Goal: Book appointment/travel/reservation

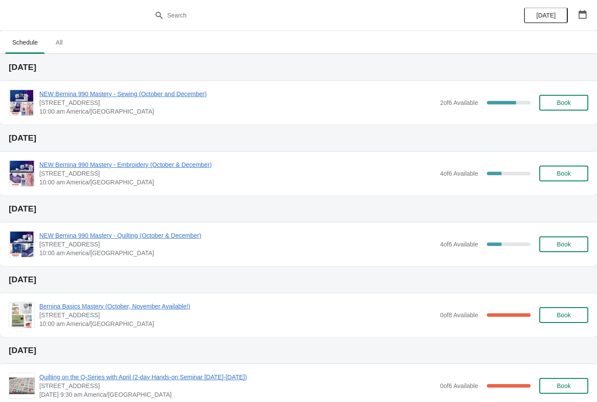
click at [583, 9] on button "button" at bounding box center [583, 15] width 16 height 16
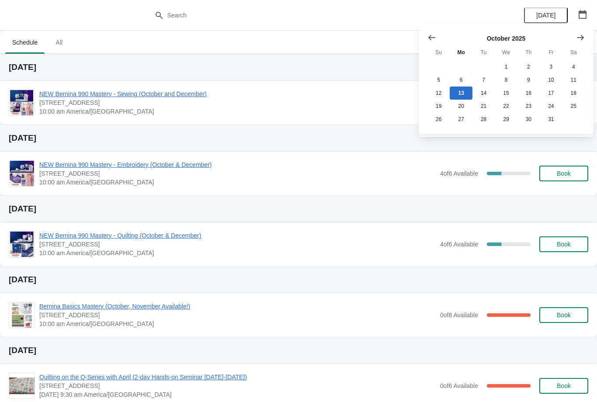
click at [586, 35] on button "Show next month, November 2025" at bounding box center [581, 38] width 16 height 16
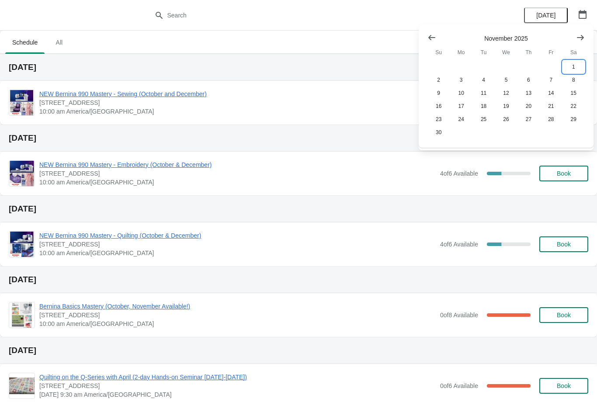
click at [576, 65] on button "1" at bounding box center [574, 66] width 22 height 13
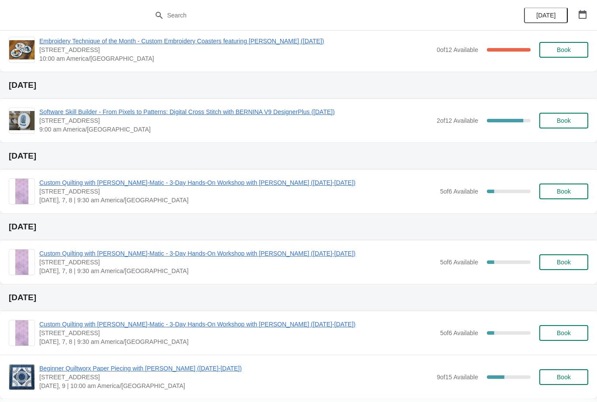
scroll to position [232, 0]
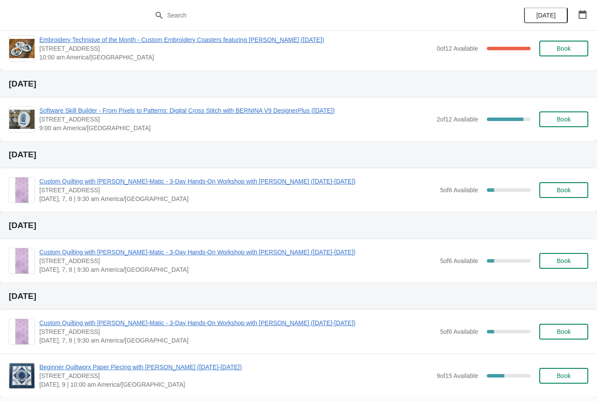
click at [110, 180] on span "Custom Quilting with [PERSON_NAME]-Matic - 3-Day Hands-On Workshop with [PERSON…" at bounding box center [237, 181] width 397 height 9
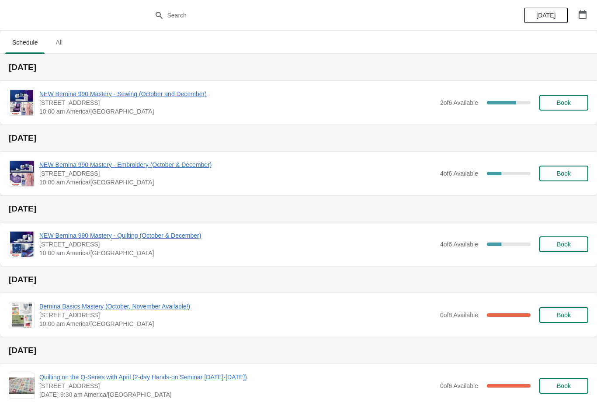
click at [590, 7] on button "button" at bounding box center [583, 15] width 16 height 16
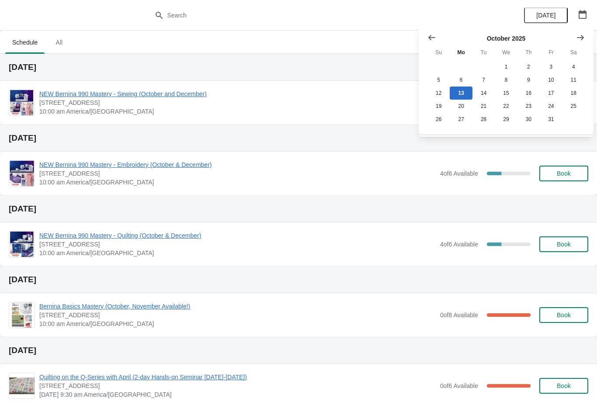
click at [584, 40] on icon "Show next month, November 2025" at bounding box center [580, 37] width 9 height 9
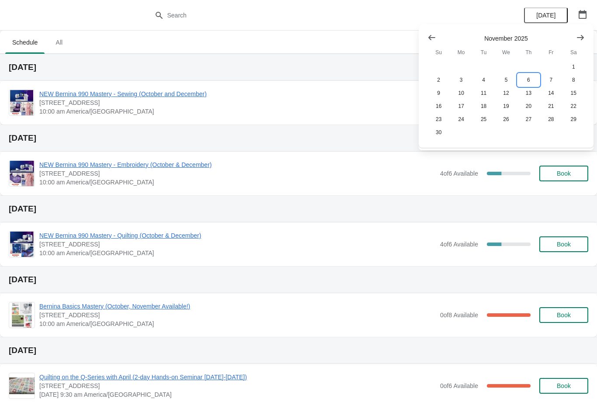
click at [526, 78] on button "6" at bounding box center [529, 79] width 22 height 13
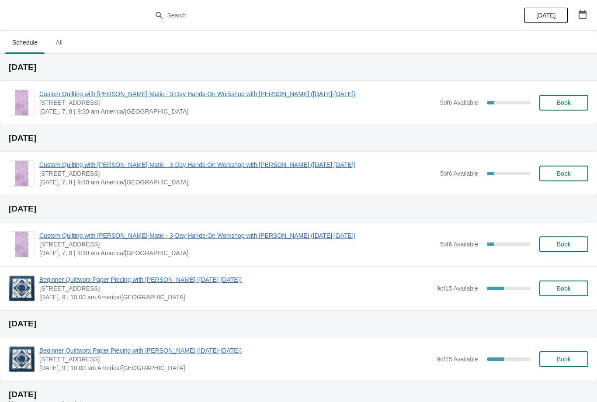
click at [562, 103] on span "Book" at bounding box center [564, 102] width 14 height 7
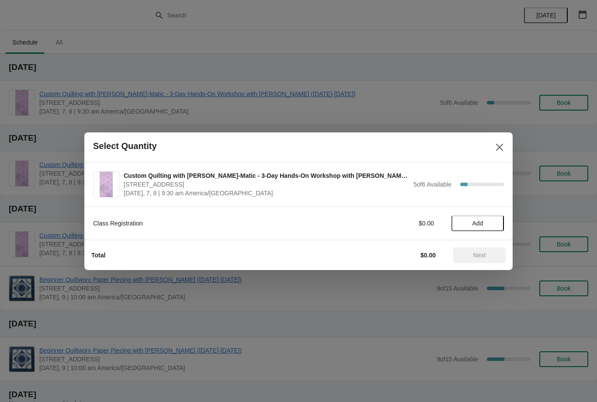
click at [477, 216] on button "Add" at bounding box center [478, 224] width 52 height 16
click at [485, 252] on span "Next" at bounding box center [480, 255] width 13 height 7
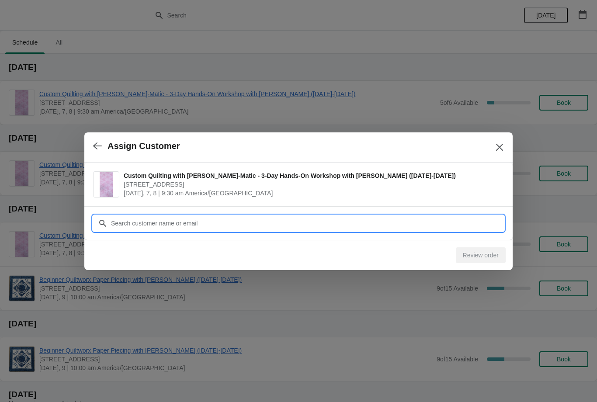
click at [166, 217] on input "Customer" at bounding box center [308, 224] width 394 height 16
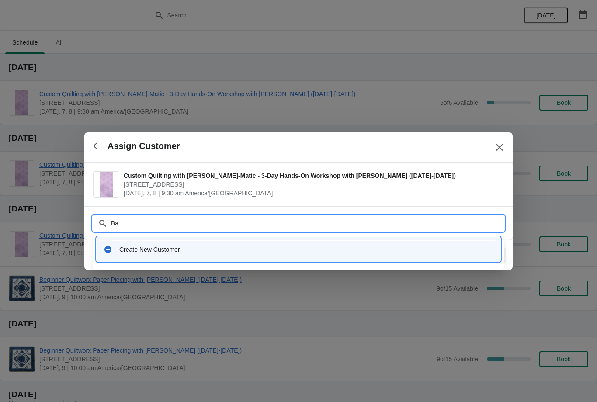
type input "Bak"
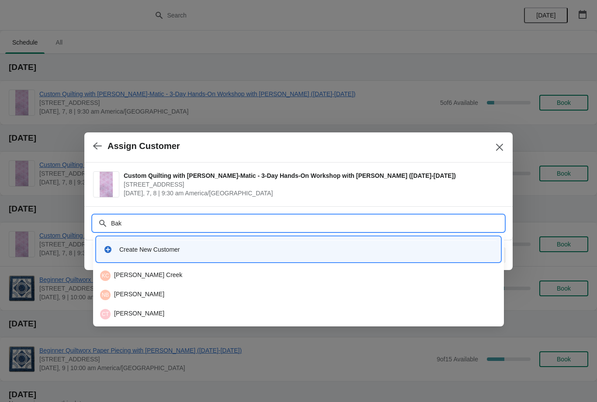
click at [94, 148] on icon "button" at bounding box center [97, 146] width 9 height 9
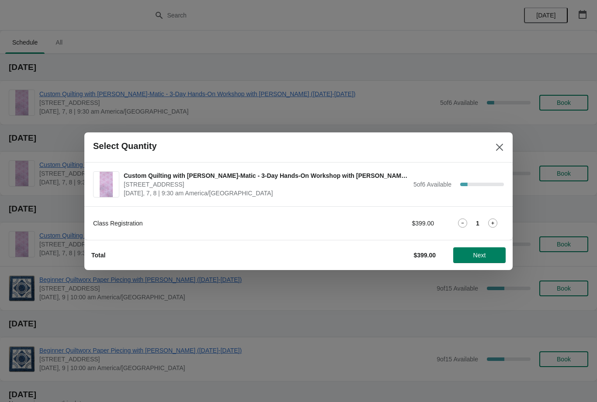
click at [478, 254] on span "Next" at bounding box center [480, 255] width 13 height 7
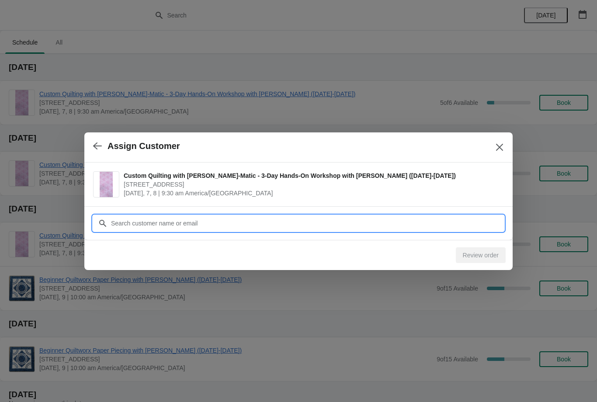
click at [250, 222] on input "Customer" at bounding box center [308, 224] width 394 height 16
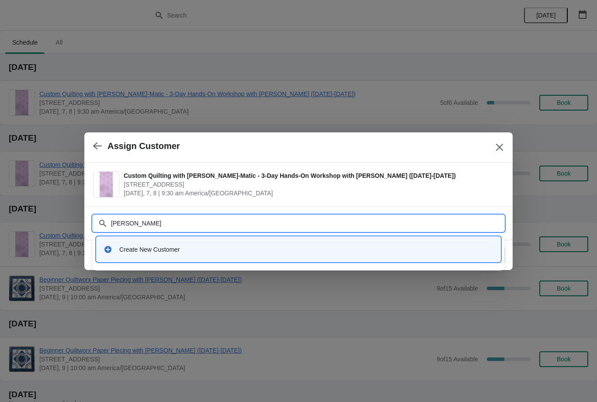
type input "Sherri baker"
click at [222, 242] on div "Create New Customer" at bounding box center [298, 250] width 397 height 18
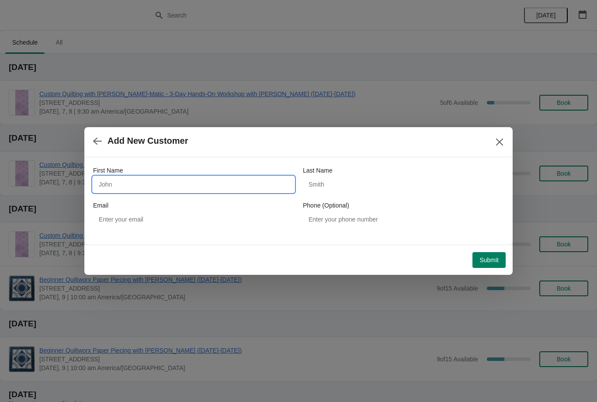
click at [180, 182] on input "First Name" at bounding box center [193, 185] width 201 height 16
type input "Sherri"
click at [350, 184] on input "Last Name" at bounding box center [403, 185] width 201 height 16
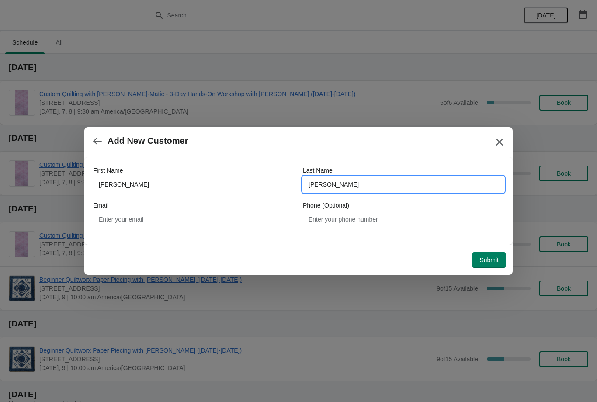
type input "Baker"
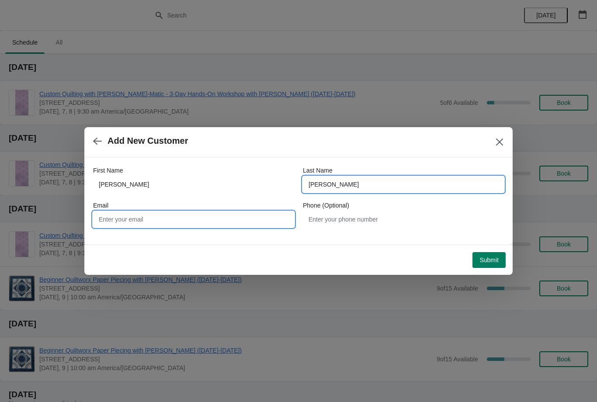
click at [181, 213] on input "Email" at bounding box center [193, 220] width 201 height 16
type input "sbaker77777@yahoo.com"
click at [489, 258] on span "Submit" at bounding box center [489, 260] width 19 height 7
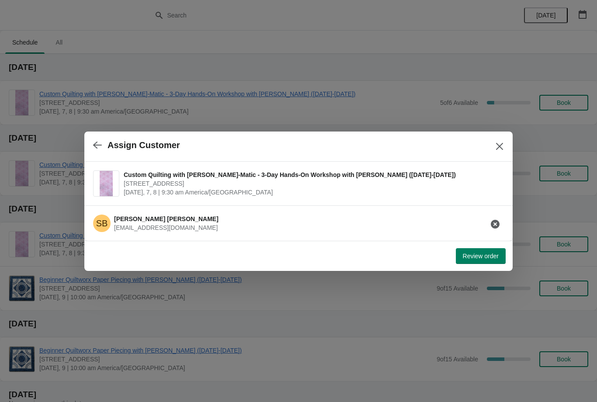
click at [482, 261] on button "Review order" at bounding box center [481, 256] width 50 height 16
